Goal: Task Accomplishment & Management: Manage account settings

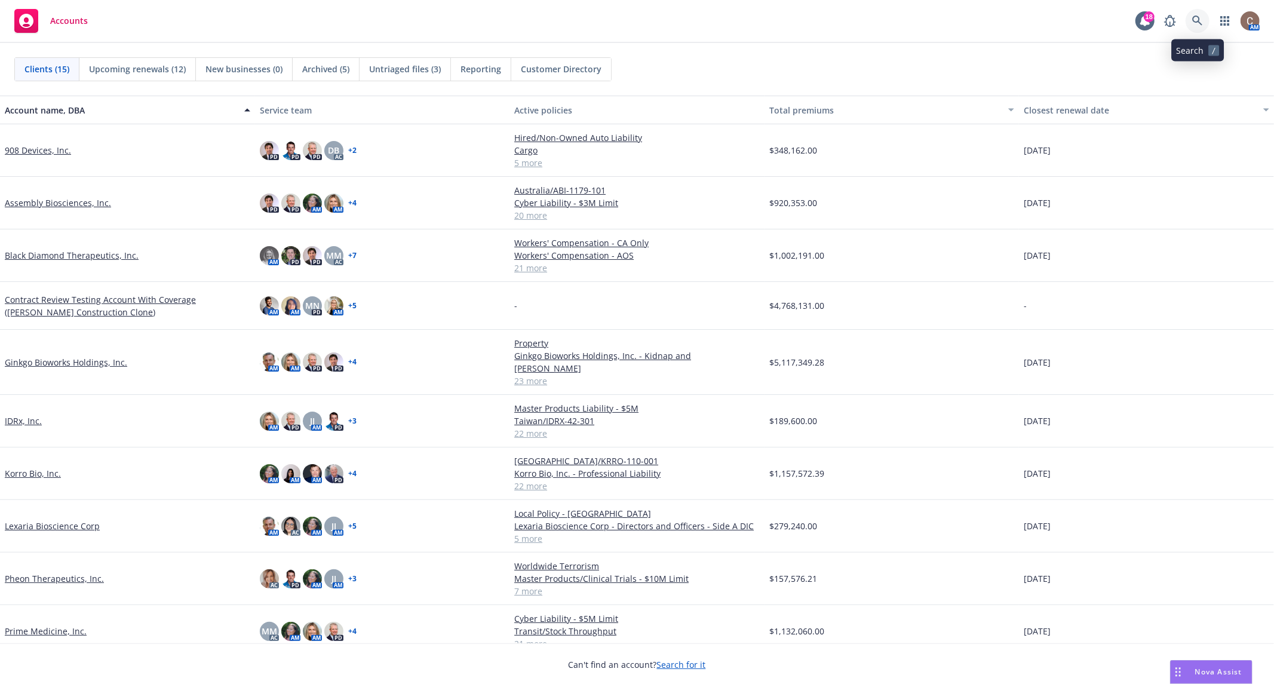
click at [1198, 23] on icon at bounding box center [1197, 21] width 11 height 11
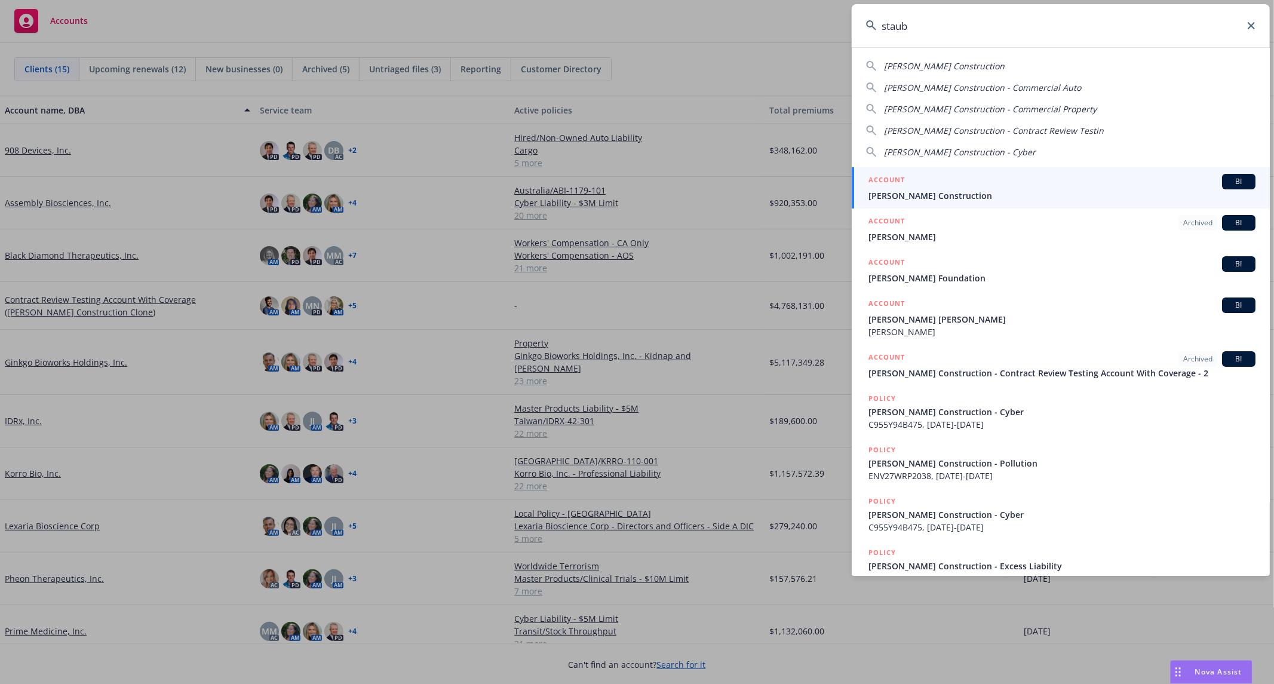
type input "staub"
click at [1111, 195] on span "[PERSON_NAME] Construction" at bounding box center [1062, 195] width 387 height 13
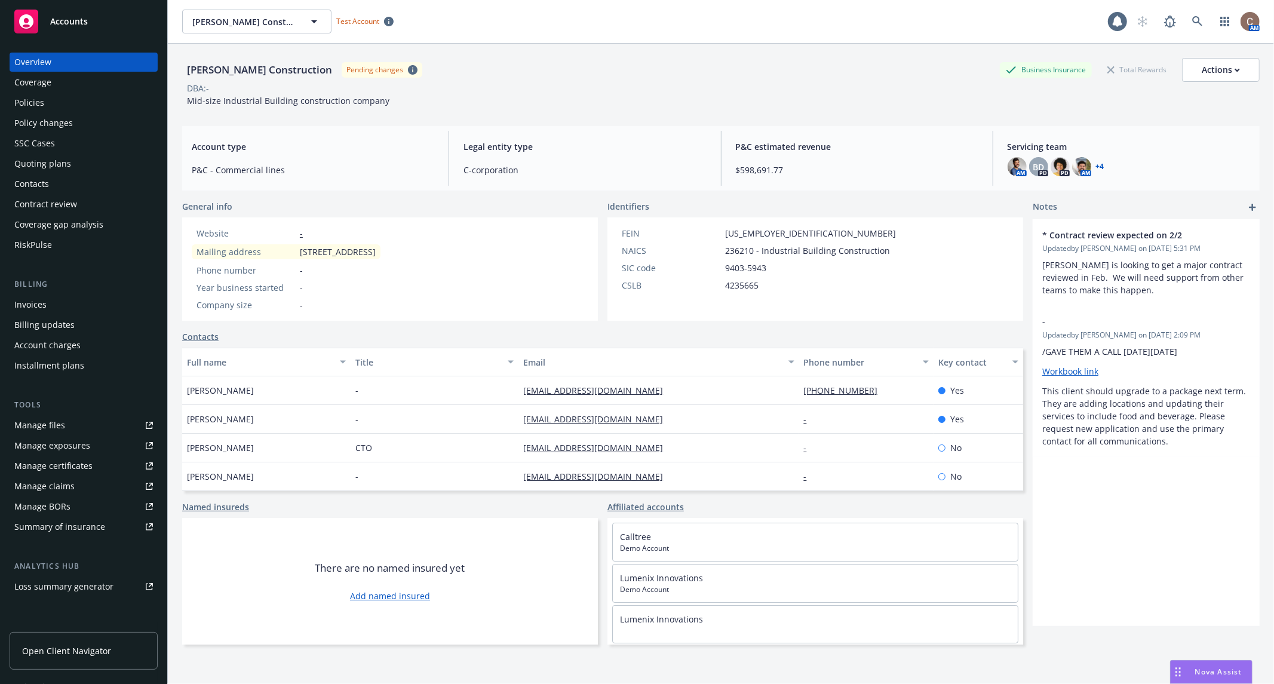
click at [71, 646] on span "Open Client Navigator" at bounding box center [66, 651] width 89 height 13
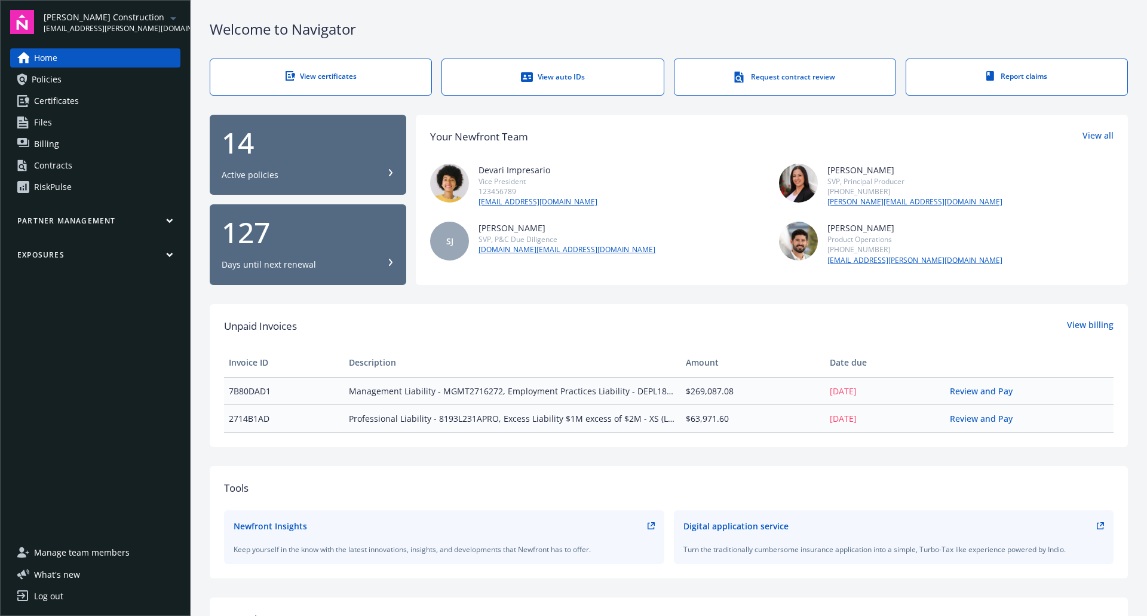
click at [725, 314] on div "Unpaid Invoices View billing Invoice ID Description Amount Date due 7B80DAD1 Ma…" at bounding box center [669, 375] width 918 height 143
click at [600, 26] on div "Welcome to Navigator" at bounding box center [669, 29] width 918 height 20
click at [65, 77] on link "Policies" at bounding box center [95, 79] width 170 height 19
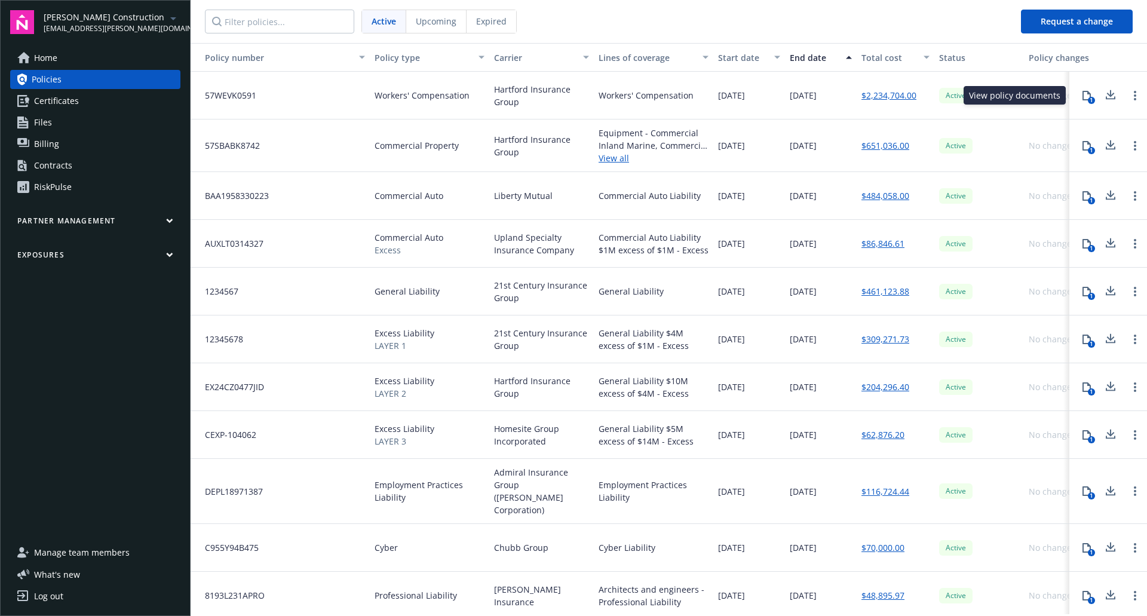
click at [1088, 99] on div "1" at bounding box center [1091, 100] width 7 height 7
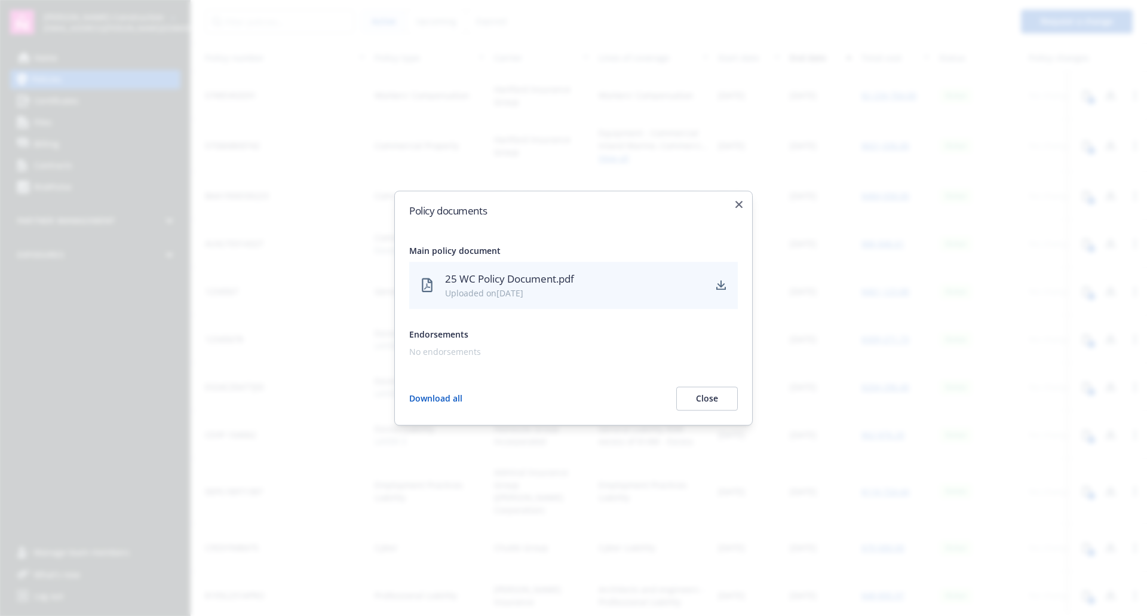
click at [698, 393] on button "Close" at bounding box center [707, 399] width 62 height 24
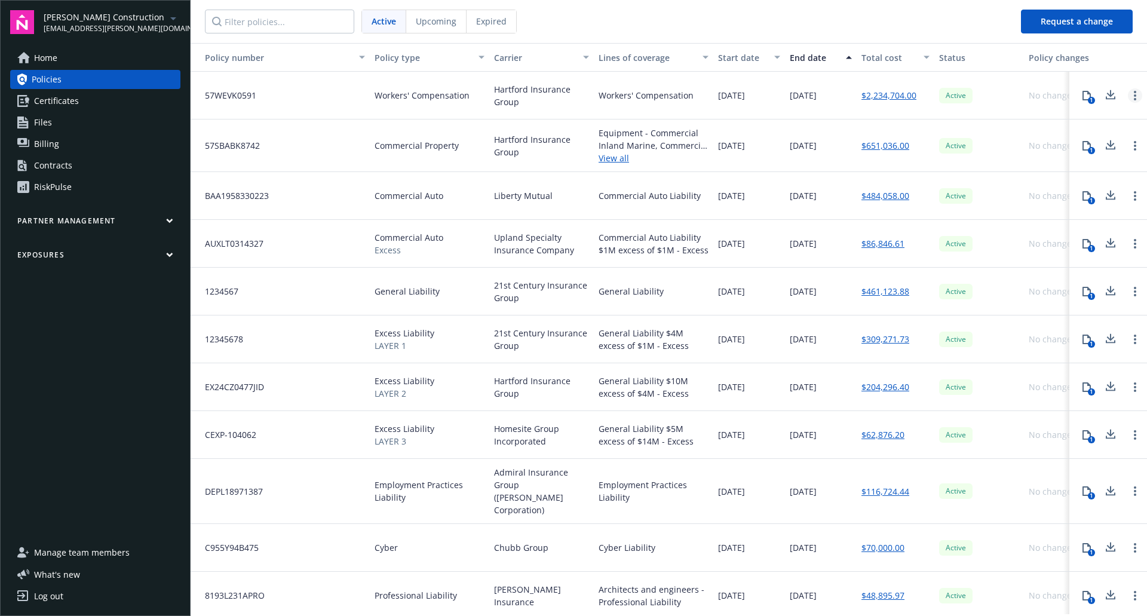
click at [1128, 95] on link "Open options" at bounding box center [1135, 95] width 14 height 14
click at [1081, 92] on link "Request a change" at bounding box center [1062, 87] width 110 height 24
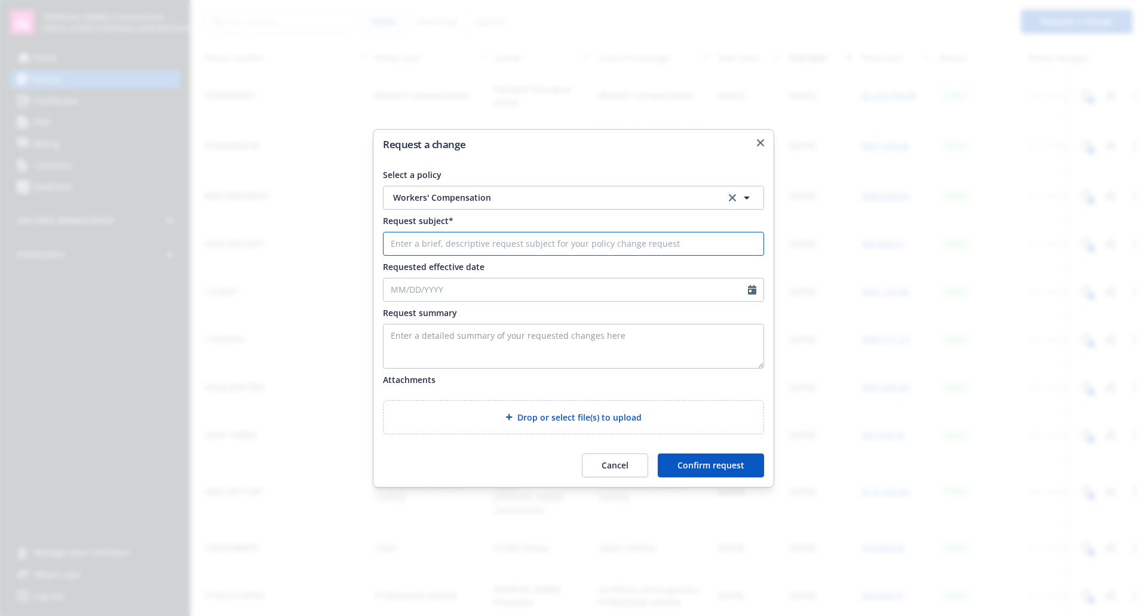
click at [440, 245] on input "Request subject*" at bounding box center [573, 244] width 381 height 24
click at [760, 142] on icon "button" at bounding box center [760, 142] width 7 height 7
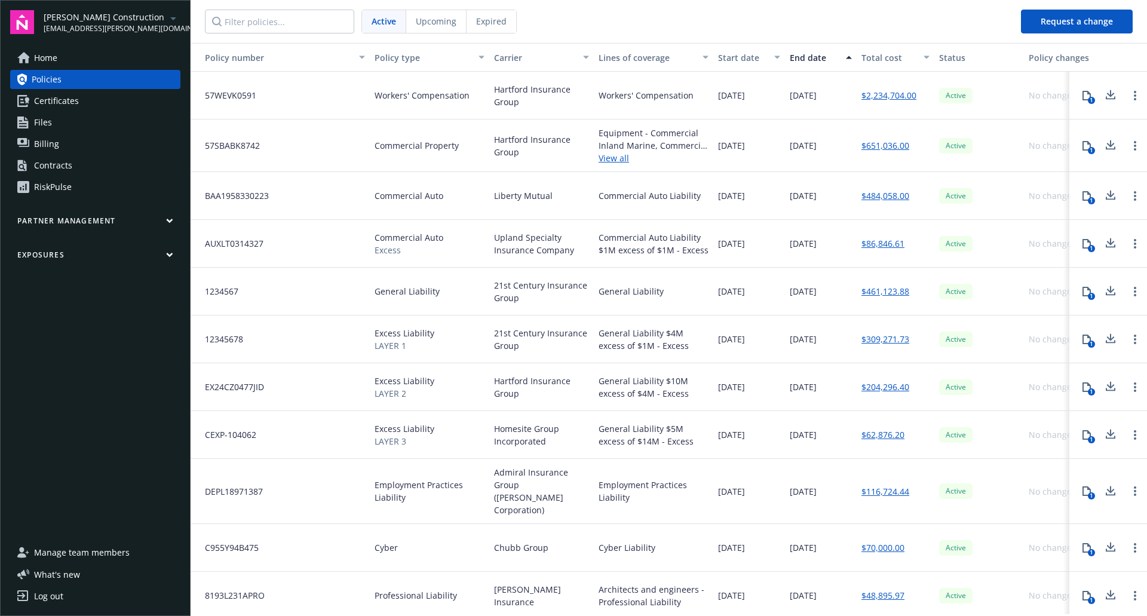
click at [85, 101] on link "Certificates" at bounding box center [95, 100] width 170 height 19
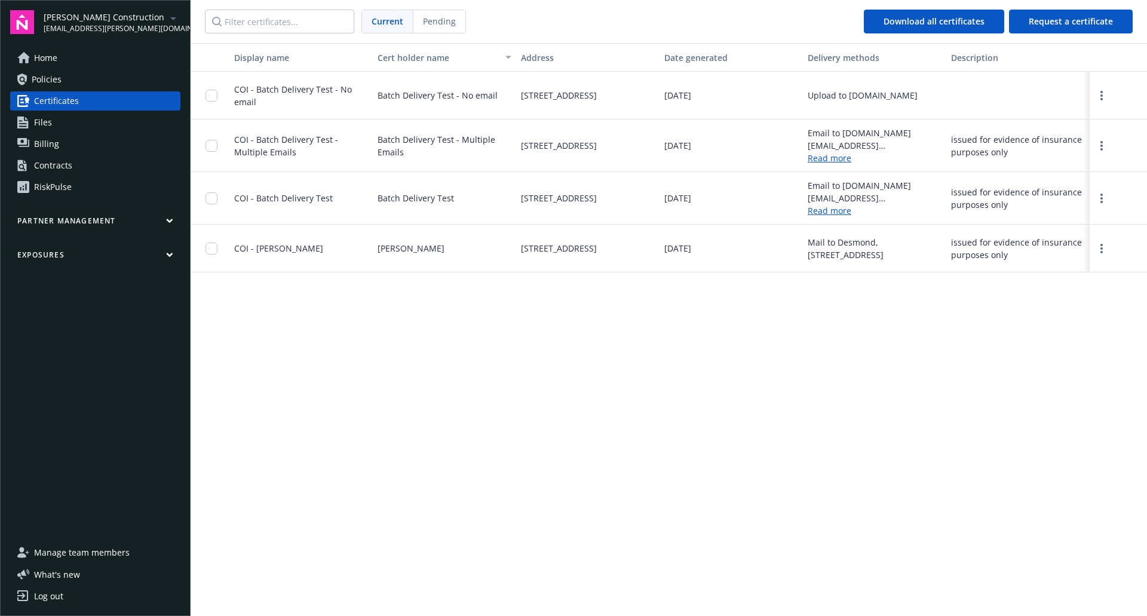
click at [79, 82] on link "Policies" at bounding box center [95, 79] width 170 height 19
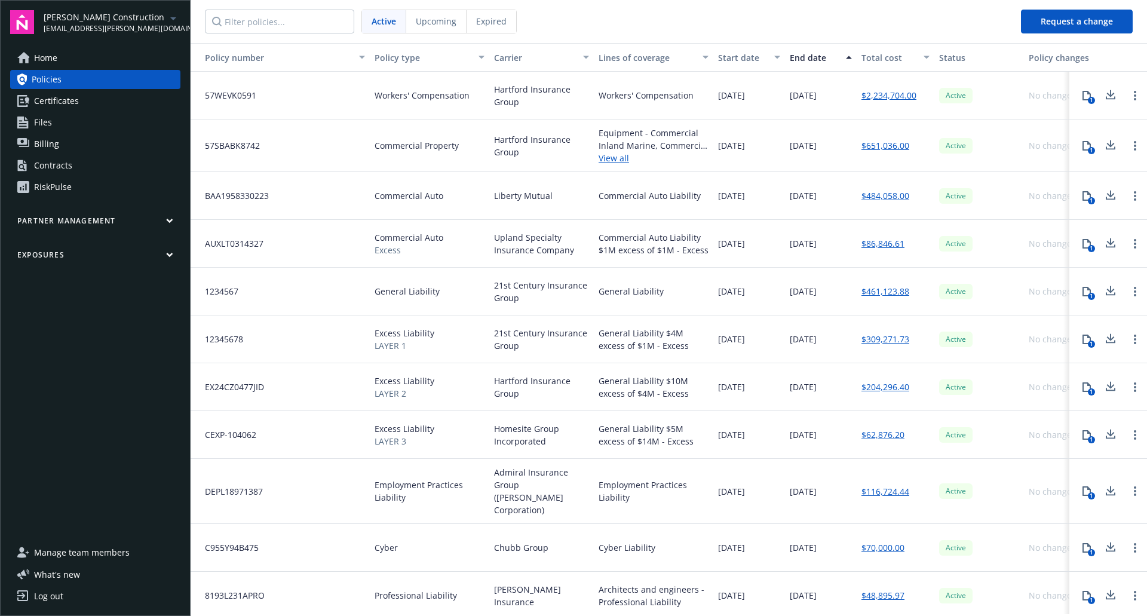
click at [88, 100] on link "Certificates" at bounding box center [95, 100] width 170 height 19
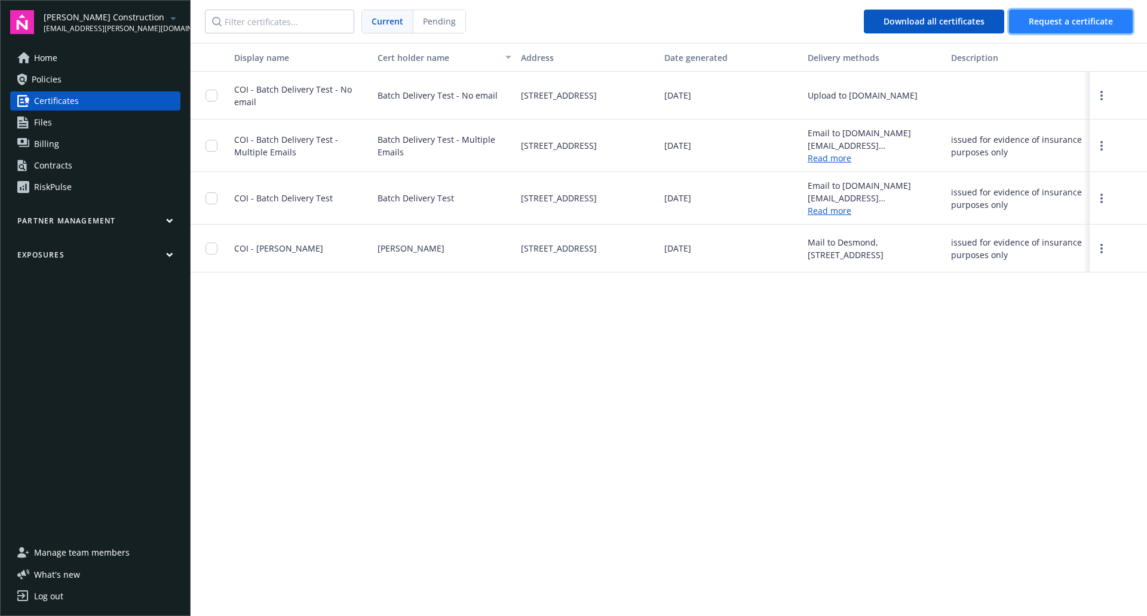
click at [1063, 19] on span "Request a certificate" at bounding box center [1071, 21] width 84 height 11
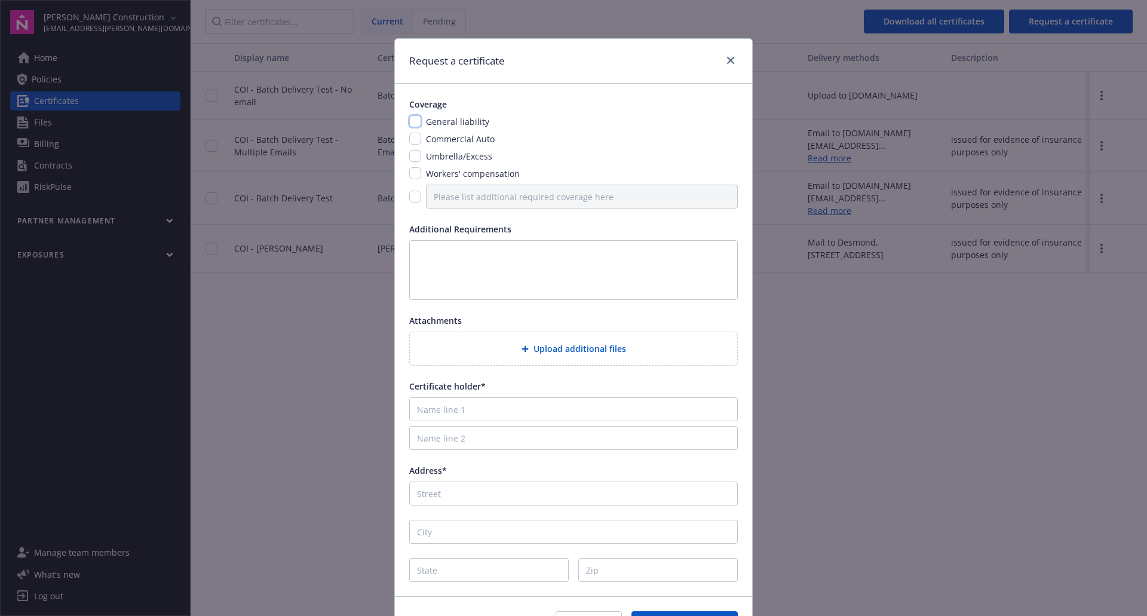
click at [414, 123] on input "checkbox" at bounding box center [415, 121] width 12 height 12
checkbox input "true"
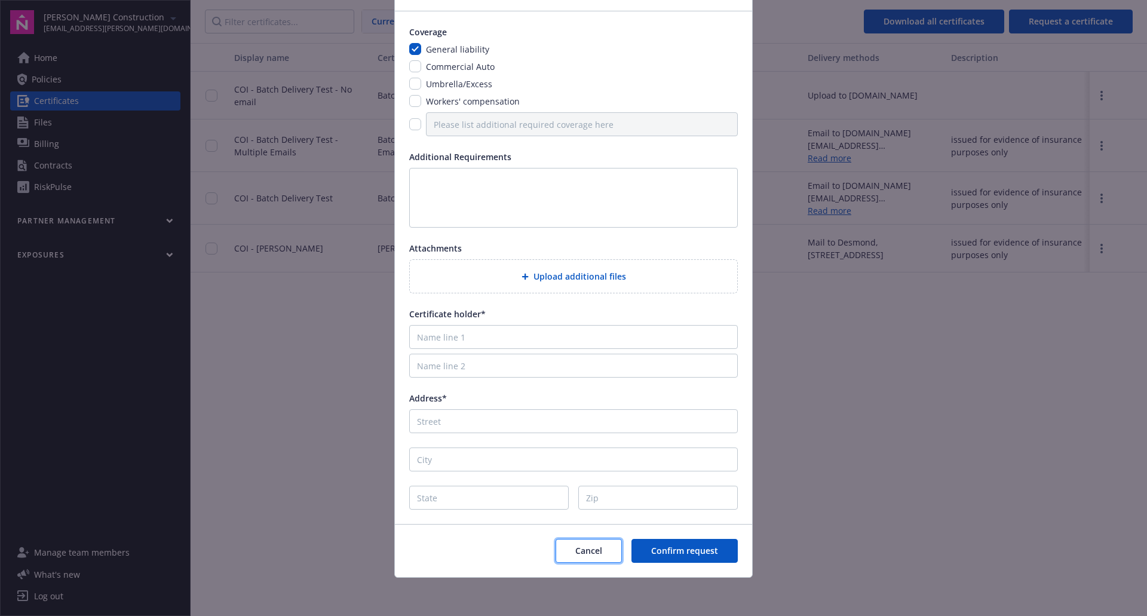
click at [587, 551] on span "Cancel" at bounding box center [588, 550] width 27 height 11
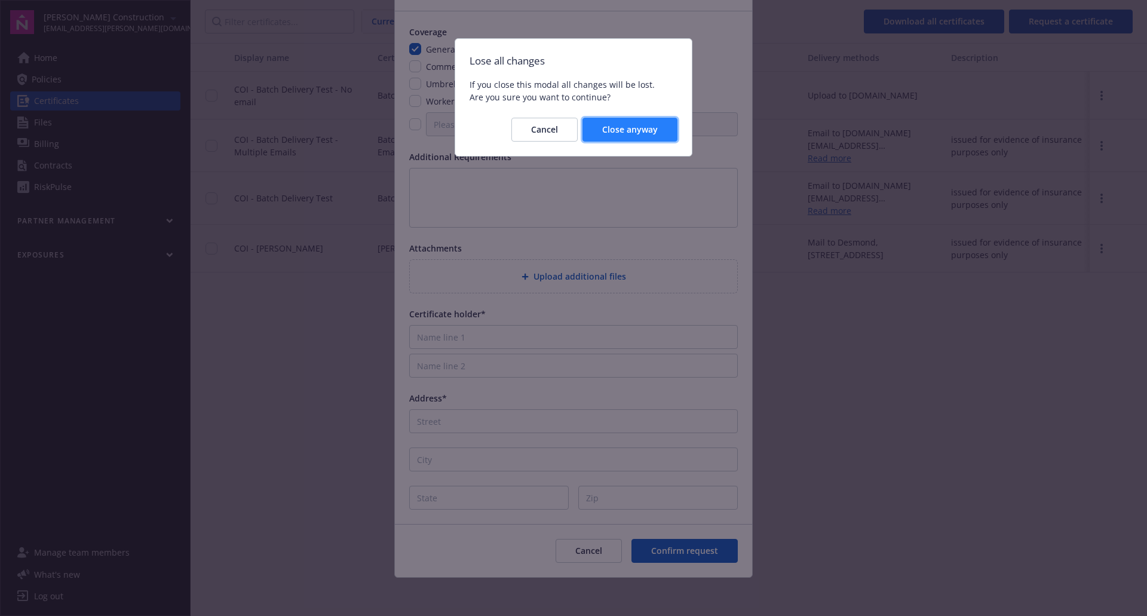
click at [611, 130] on span "Close anyway" at bounding box center [630, 129] width 56 height 11
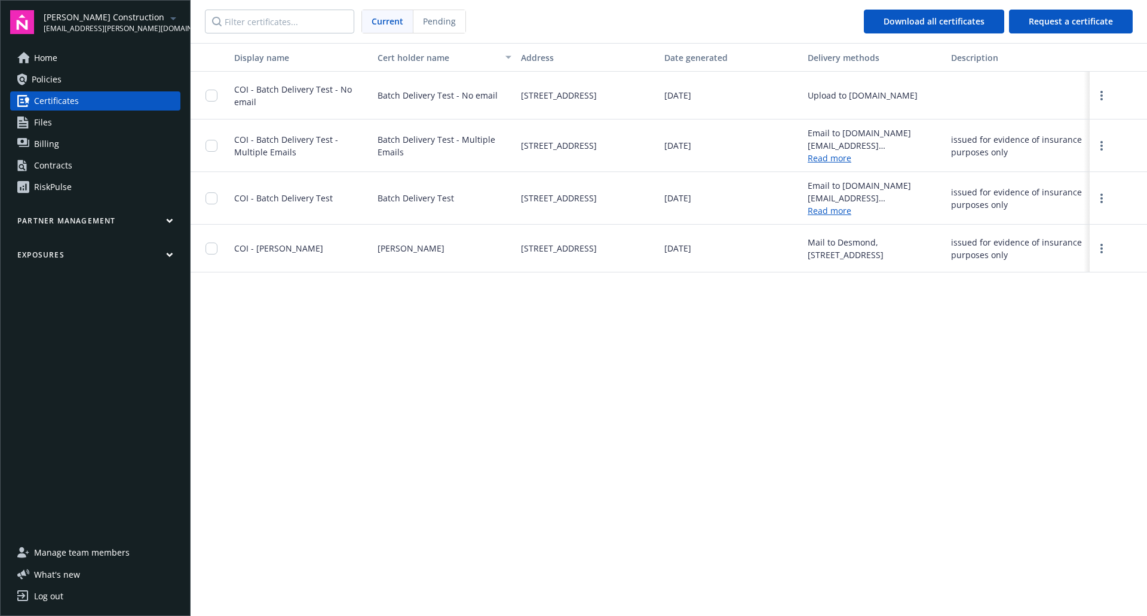
click at [57, 127] on link "Files" at bounding box center [95, 122] width 170 height 19
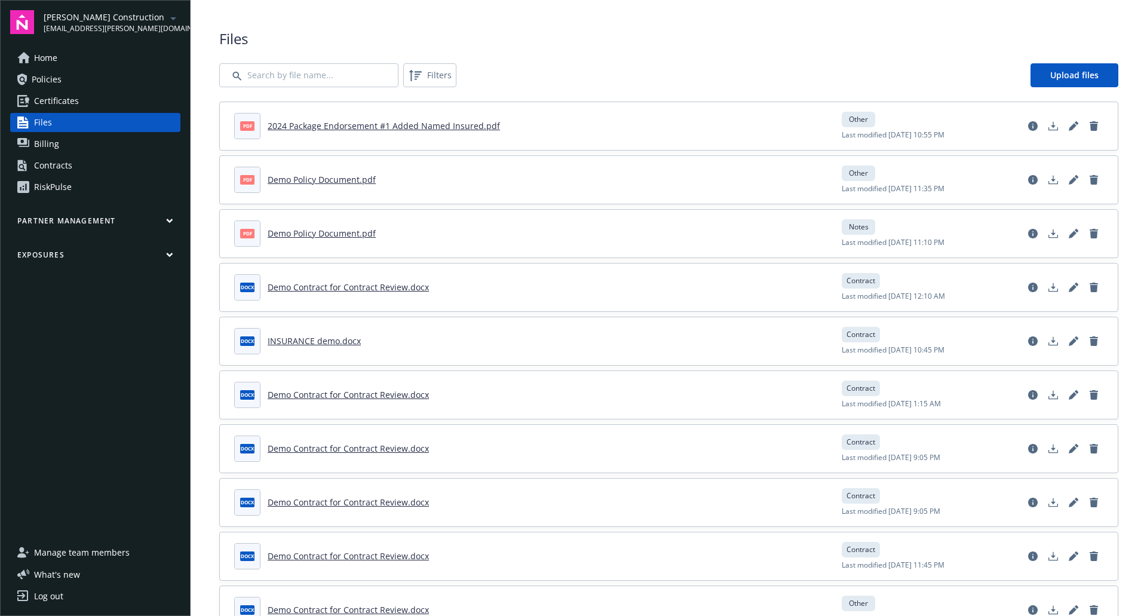
click at [55, 148] on span "Billing" at bounding box center [46, 143] width 25 height 19
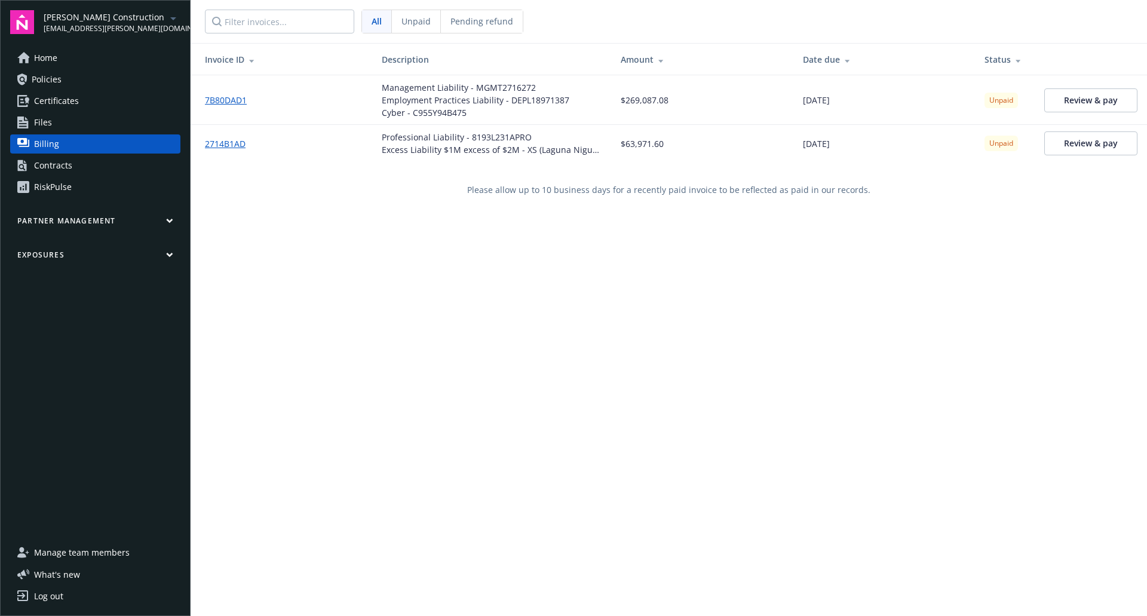
click at [52, 161] on div "Contracts" at bounding box center [53, 165] width 38 height 19
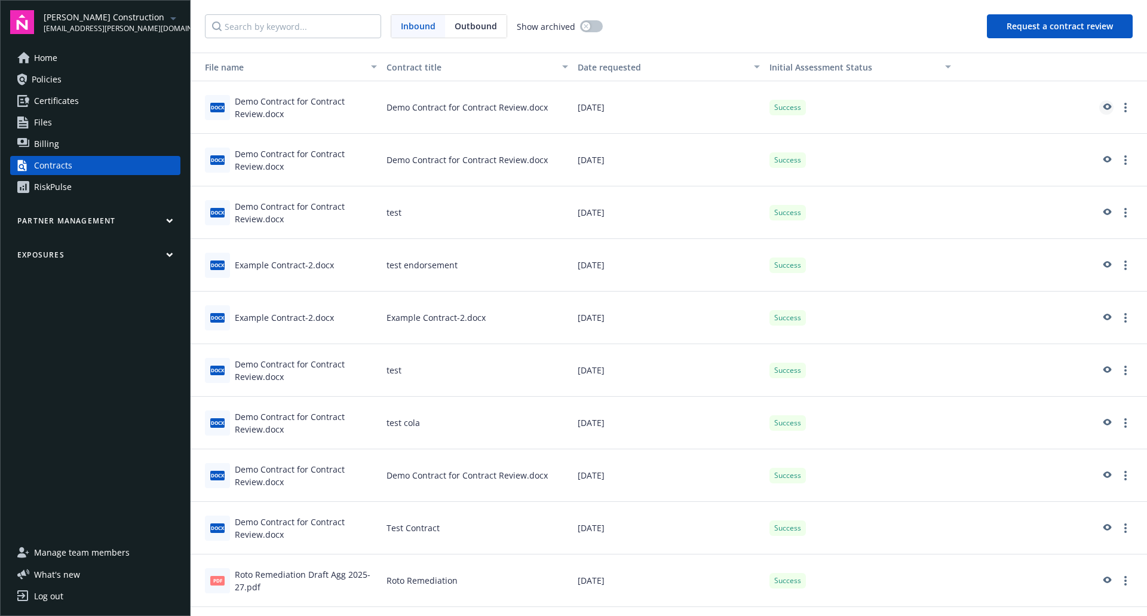
click at [1101, 106] on icon "preview" at bounding box center [1106, 107] width 11 height 8
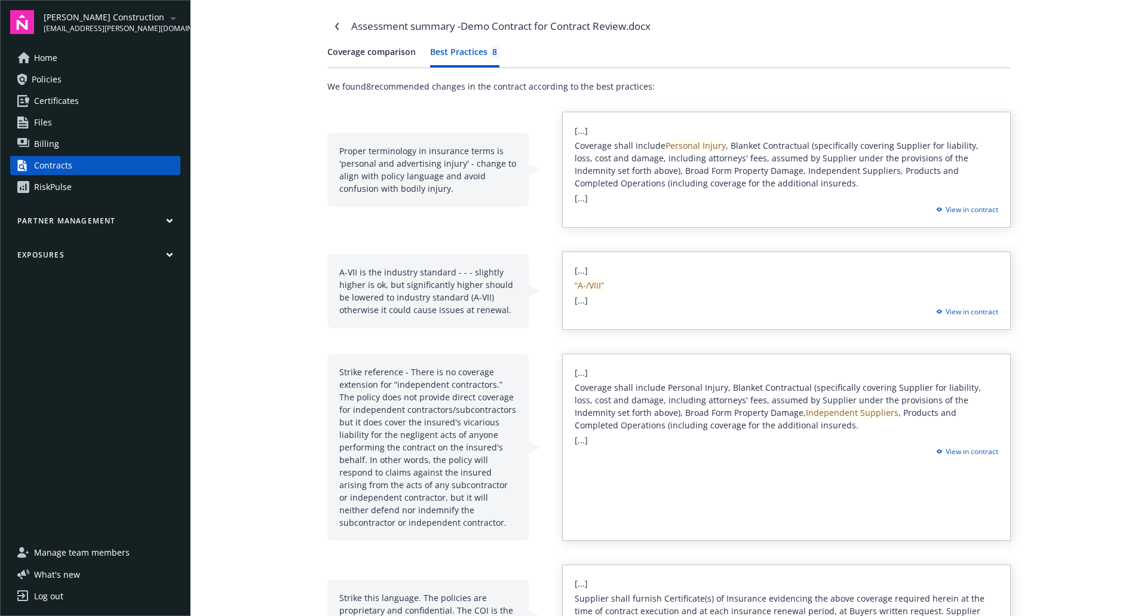
click at [441, 54] on div "Best Practices 8" at bounding box center [464, 51] width 69 height 13
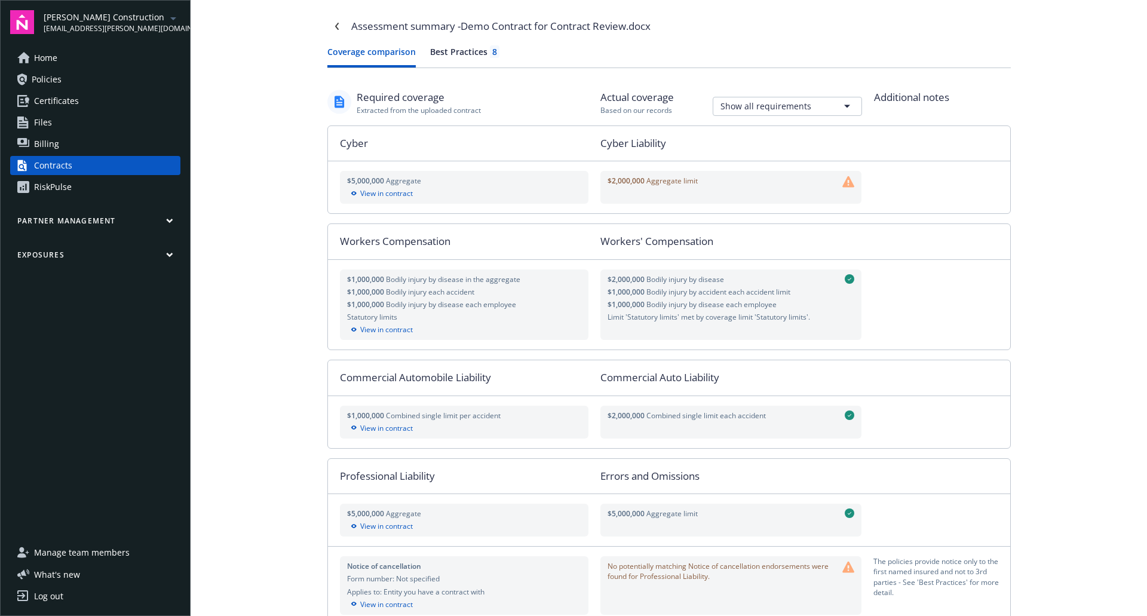
click at [344, 51] on button "Coverage comparison" at bounding box center [371, 56] width 88 height 22
click at [56, 260] on button "Exposures" at bounding box center [95, 257] width 170 height 15
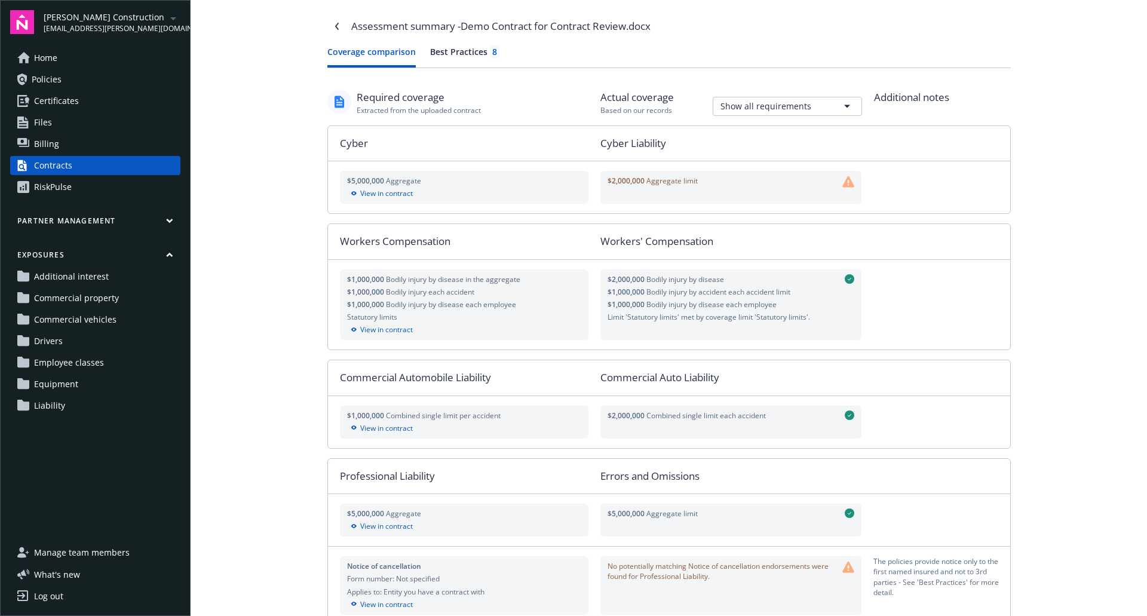
click at [96, 559] on span "Manage team members" at bounding box center [82, 552] width 96 height 19
